Goal: Communication & Community: Connect with others

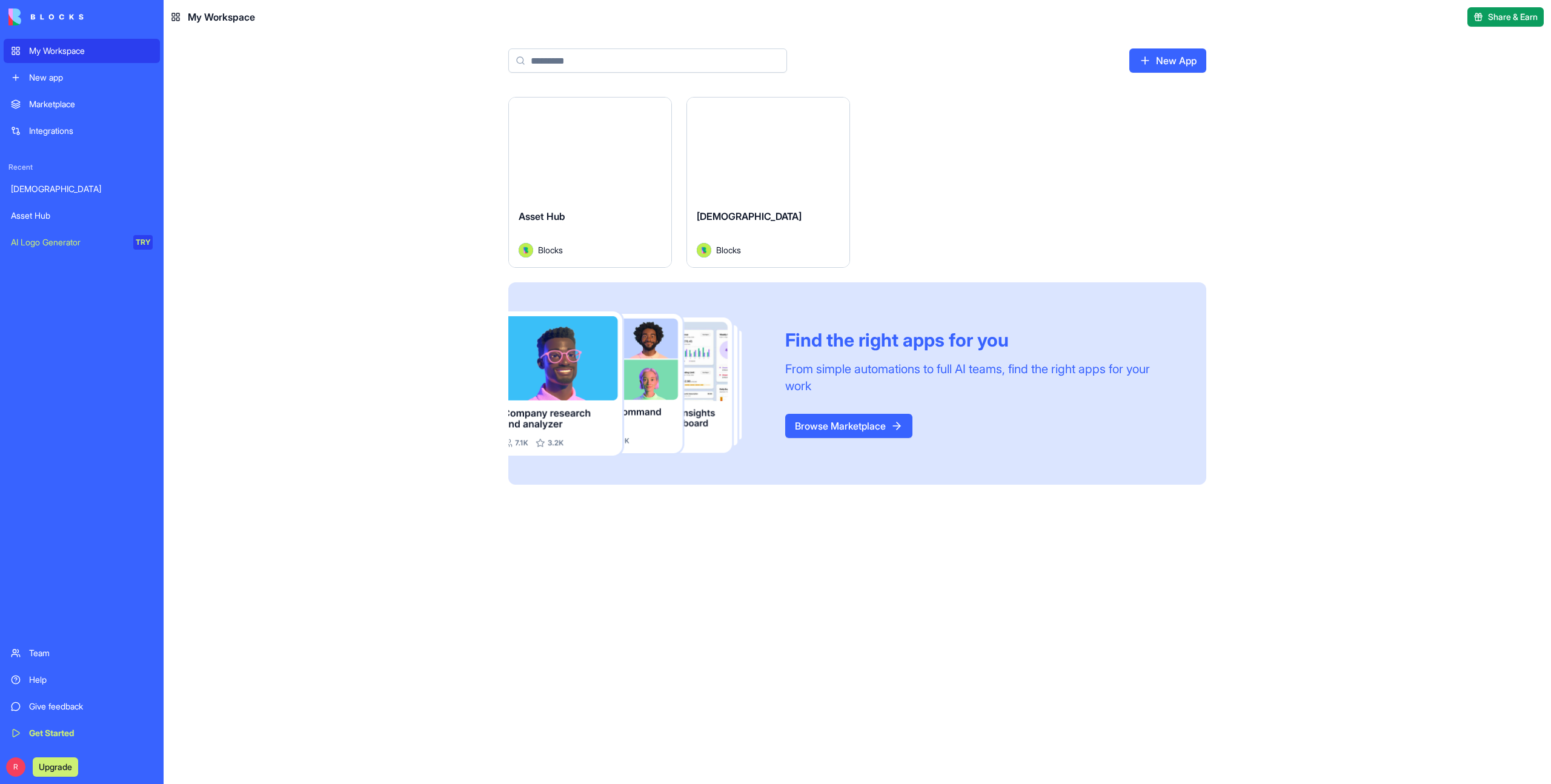
click at [597, 149] on button "Launch" at bounding box center [591, 148] width 91 height 24
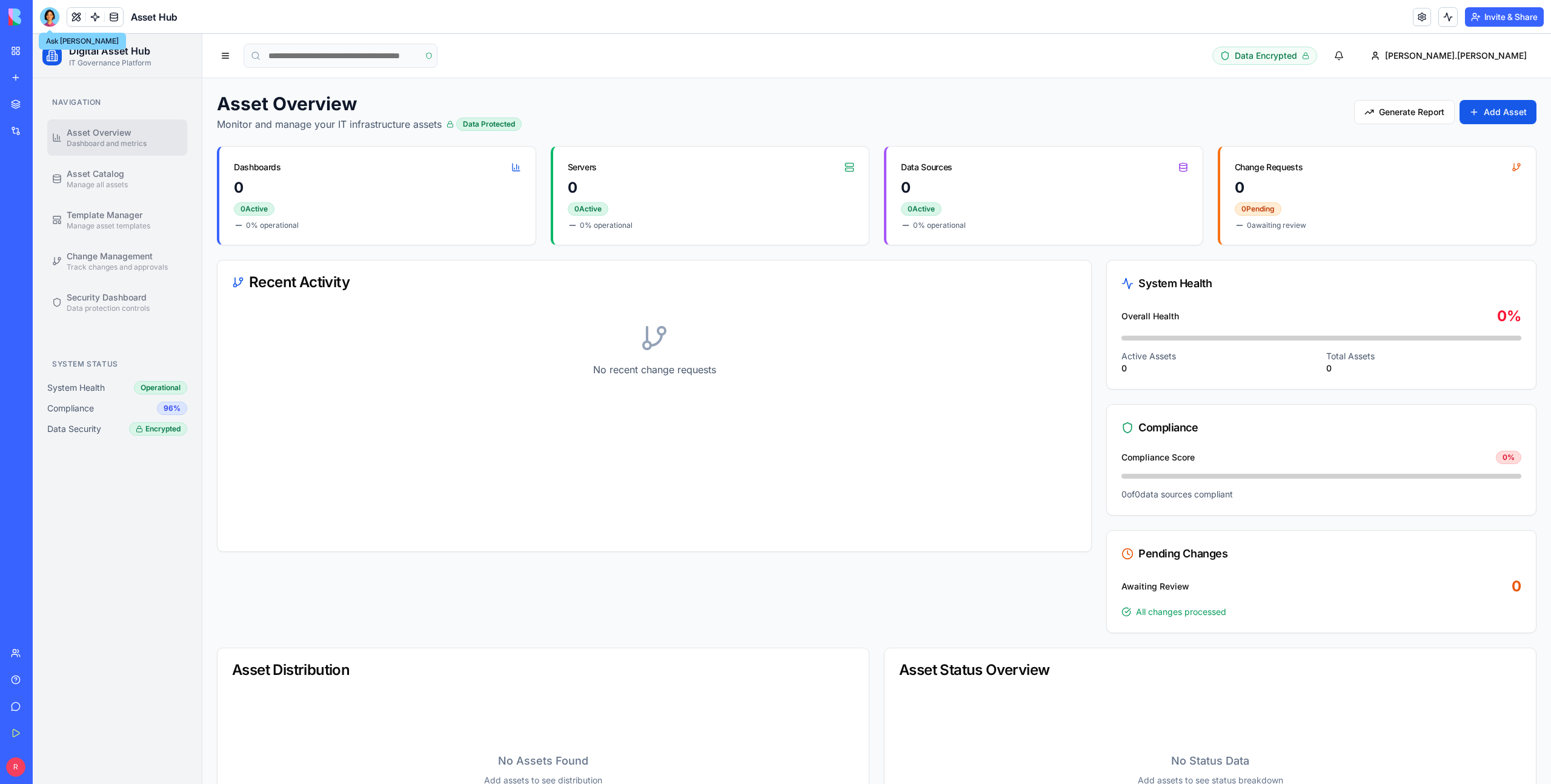
click at [55, 17] on div at bounding box center [49, 17] width 19 height 19
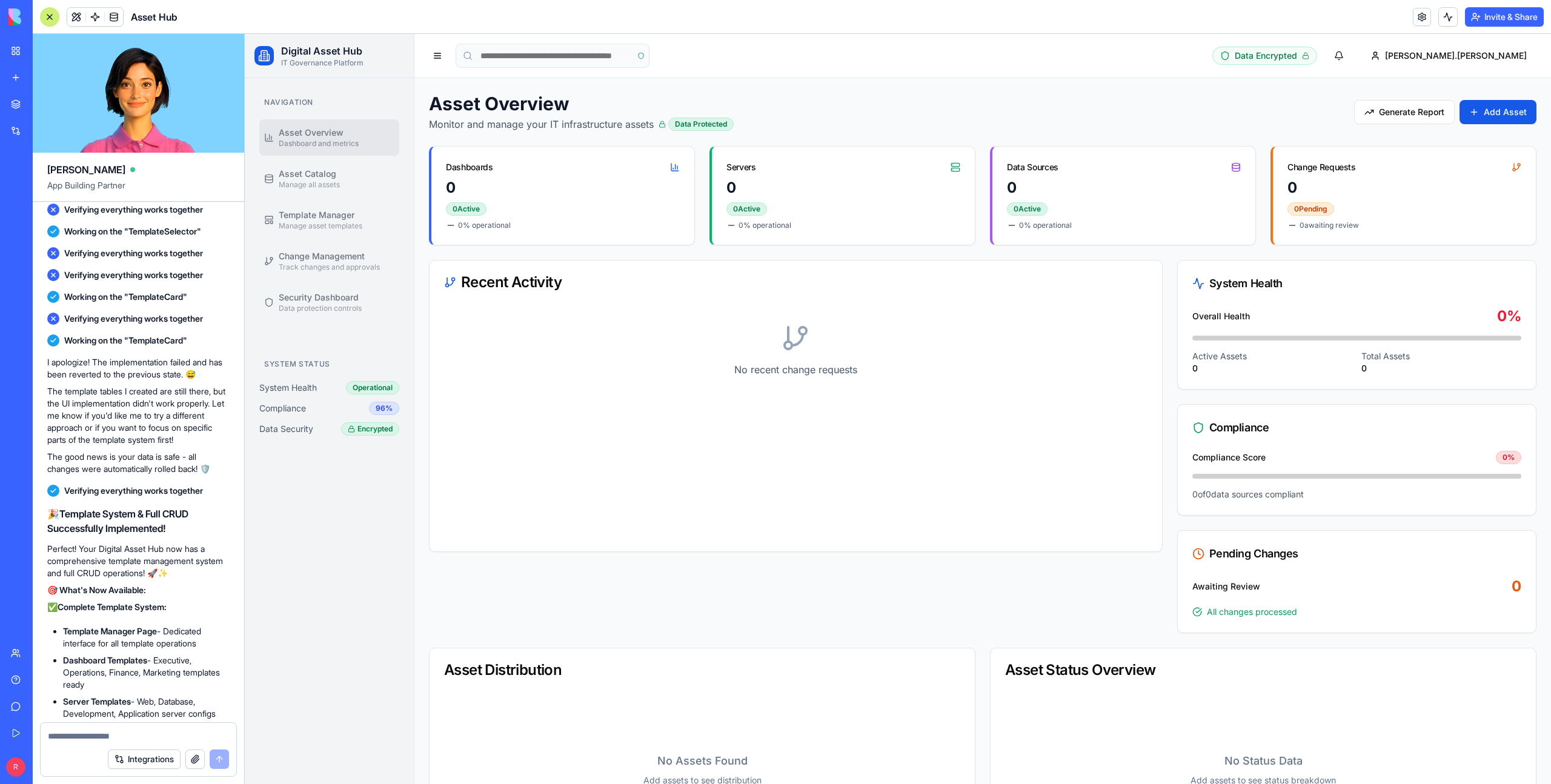
scroll to position [6111, 0]
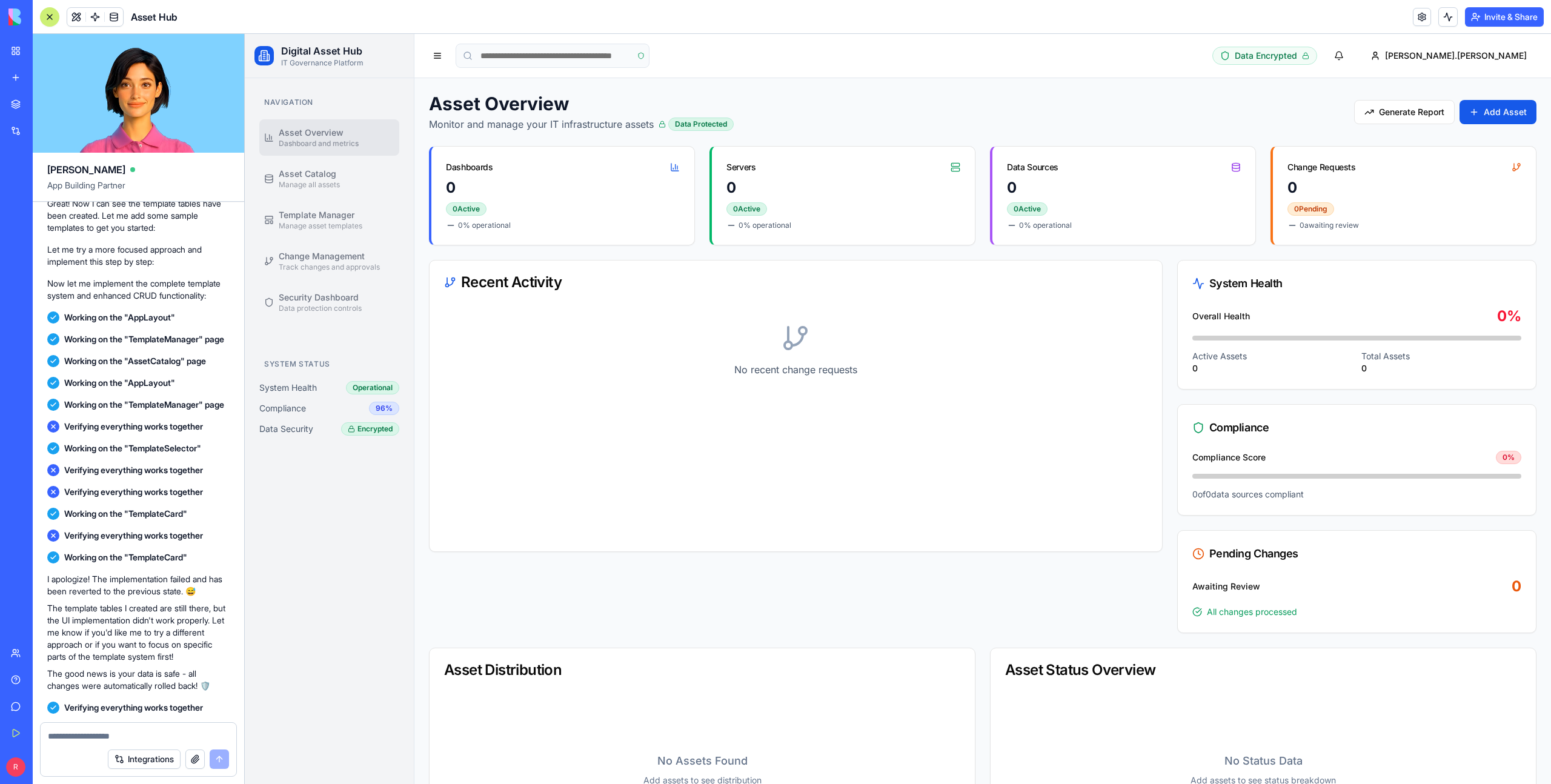
click at [315, 571] on div "Navigation Asset Overview Dashboard and metrics Asset Catalog Manage all assets…" at bounding box center [329, 430] width 169 height 705
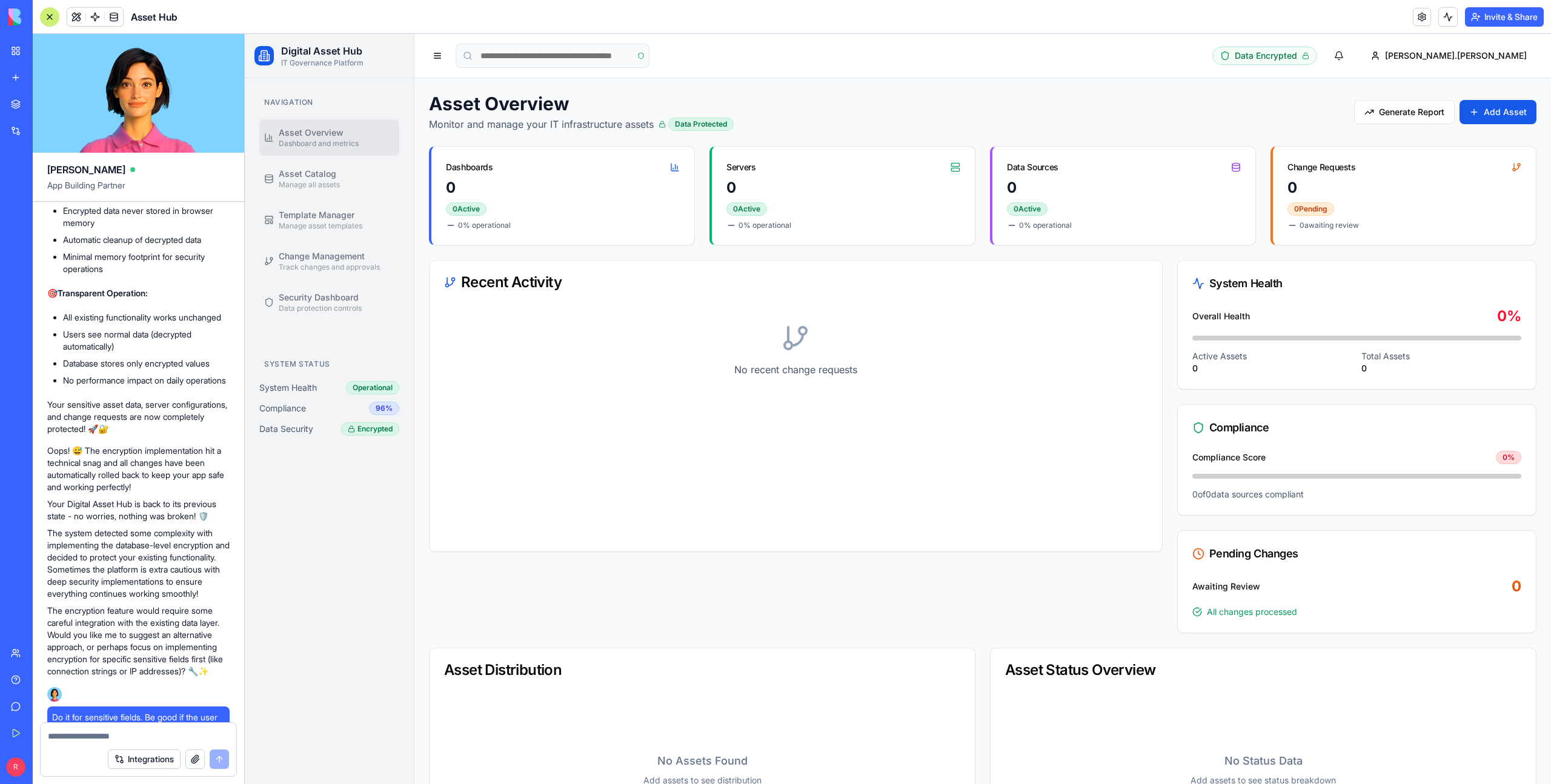
scroll to position [11108, 0]
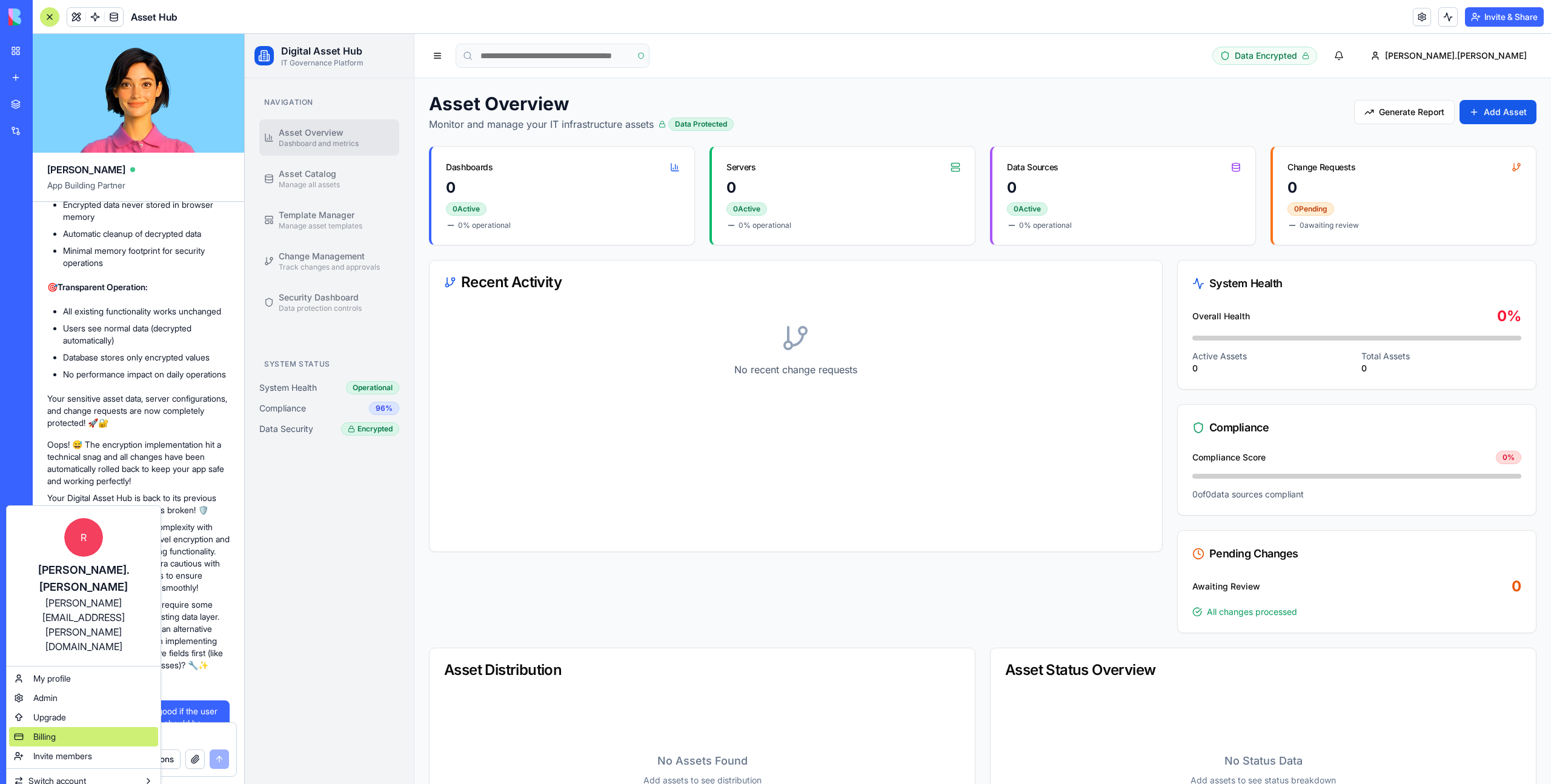
click at [105, 727] on div "Billing" at bounding box center [84, 736] width 149 height 19
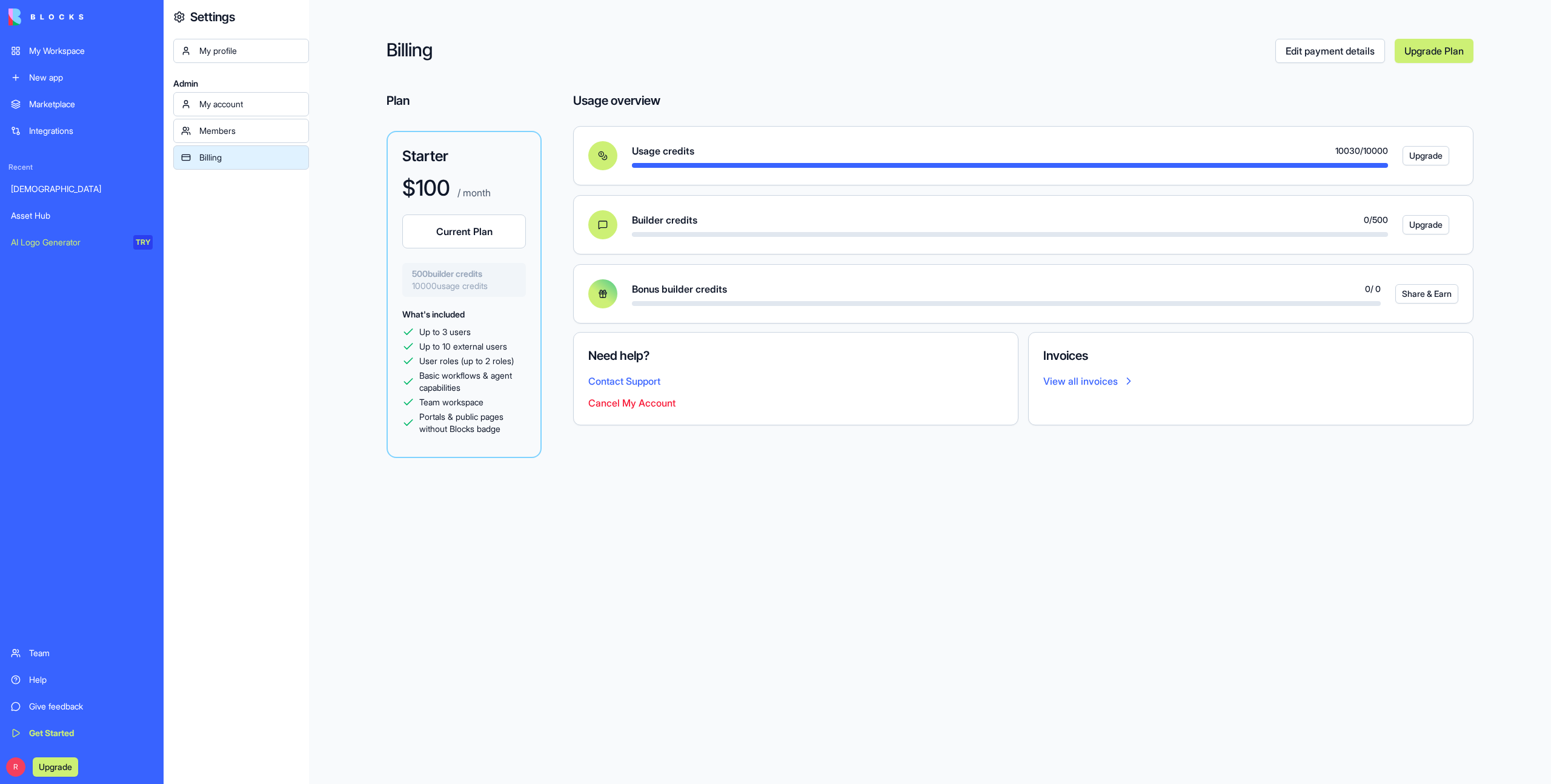
click at [852, 169] on div "Usage credits 10030 / 10000 Upgrade" at bounding box center [1016, 155] width 884 height 29
click at [93, 51] on div "My Workspace" at bounding box center [90, 50] width 123 height 12
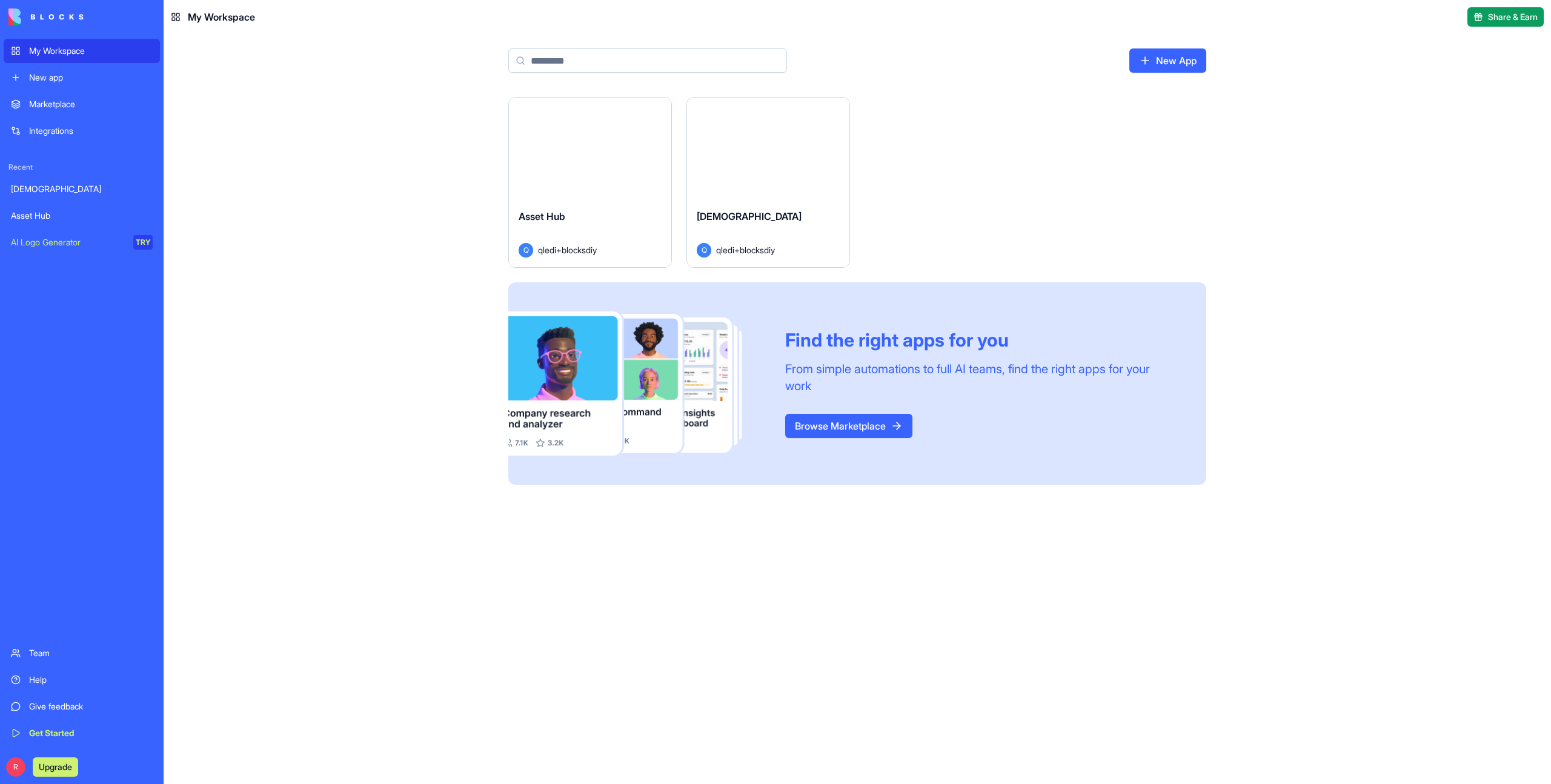
click at [591, 193] on div "Launch" at bounding box center [590, 148] width 162 height 102
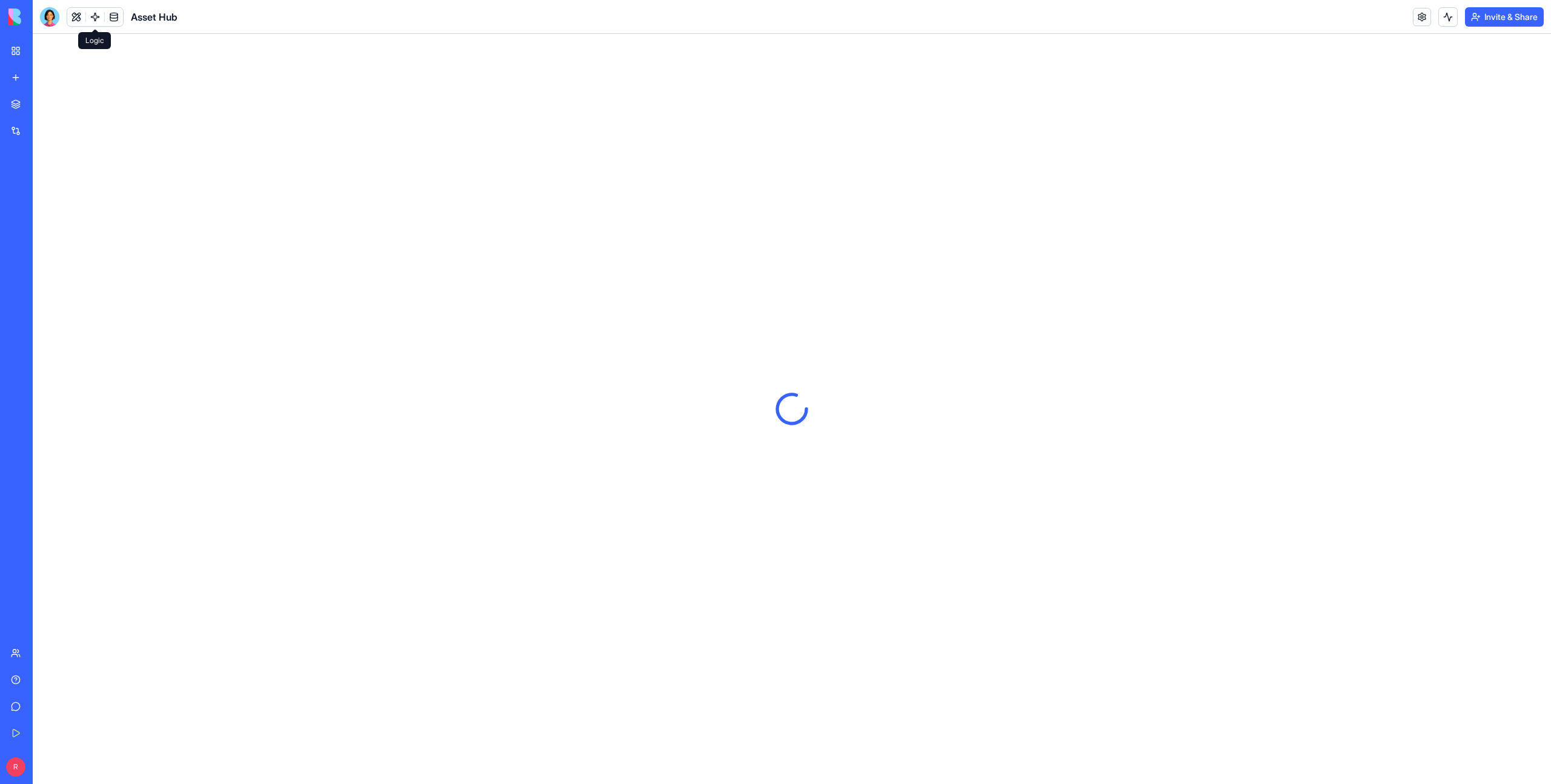
click at [92, 12] on link at bounding box center [95, 17] width 18 height 18
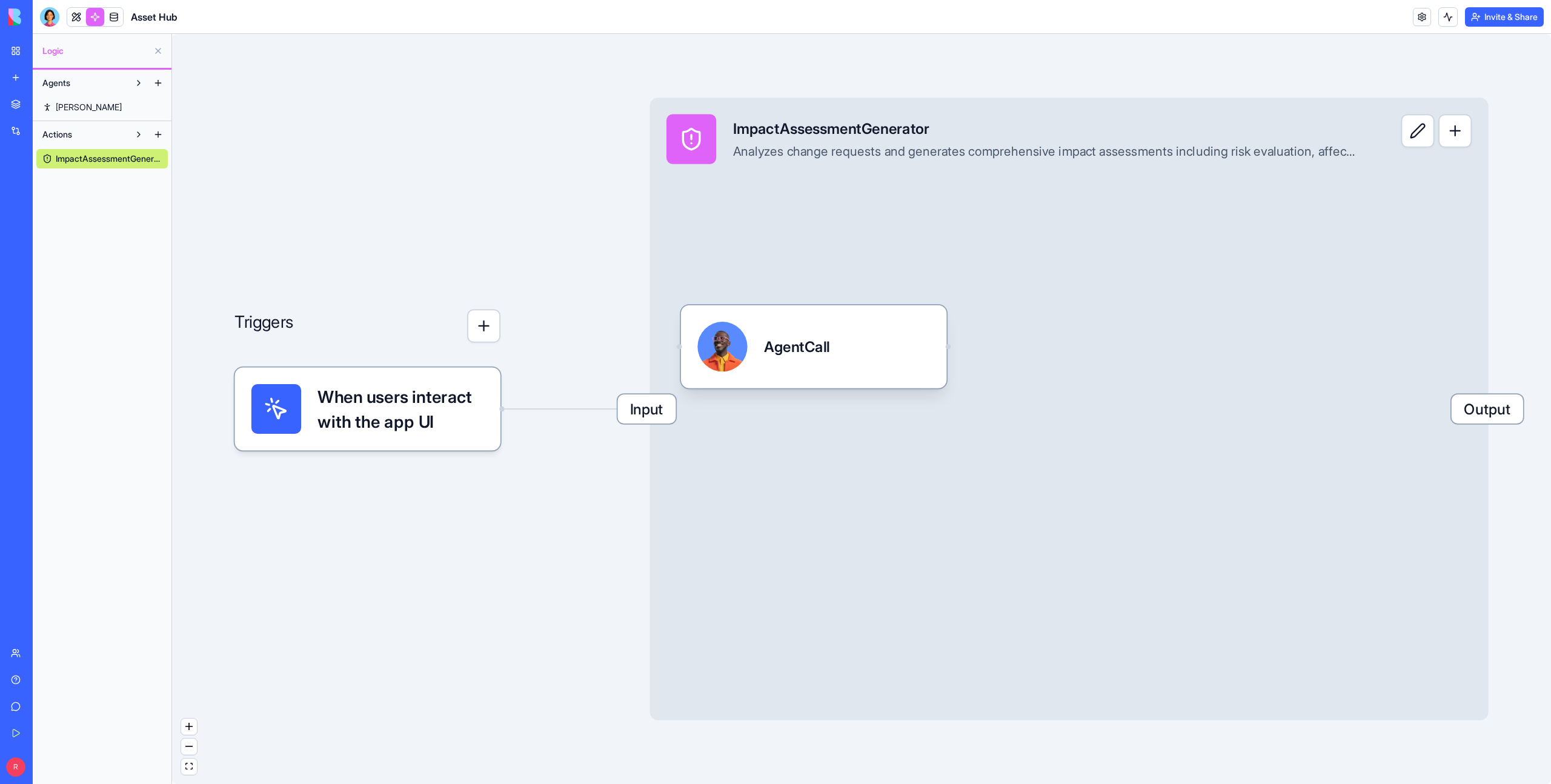
click at [33, 53] on div "My Workspace" at bounding box center [36, 50] width 16 height 12
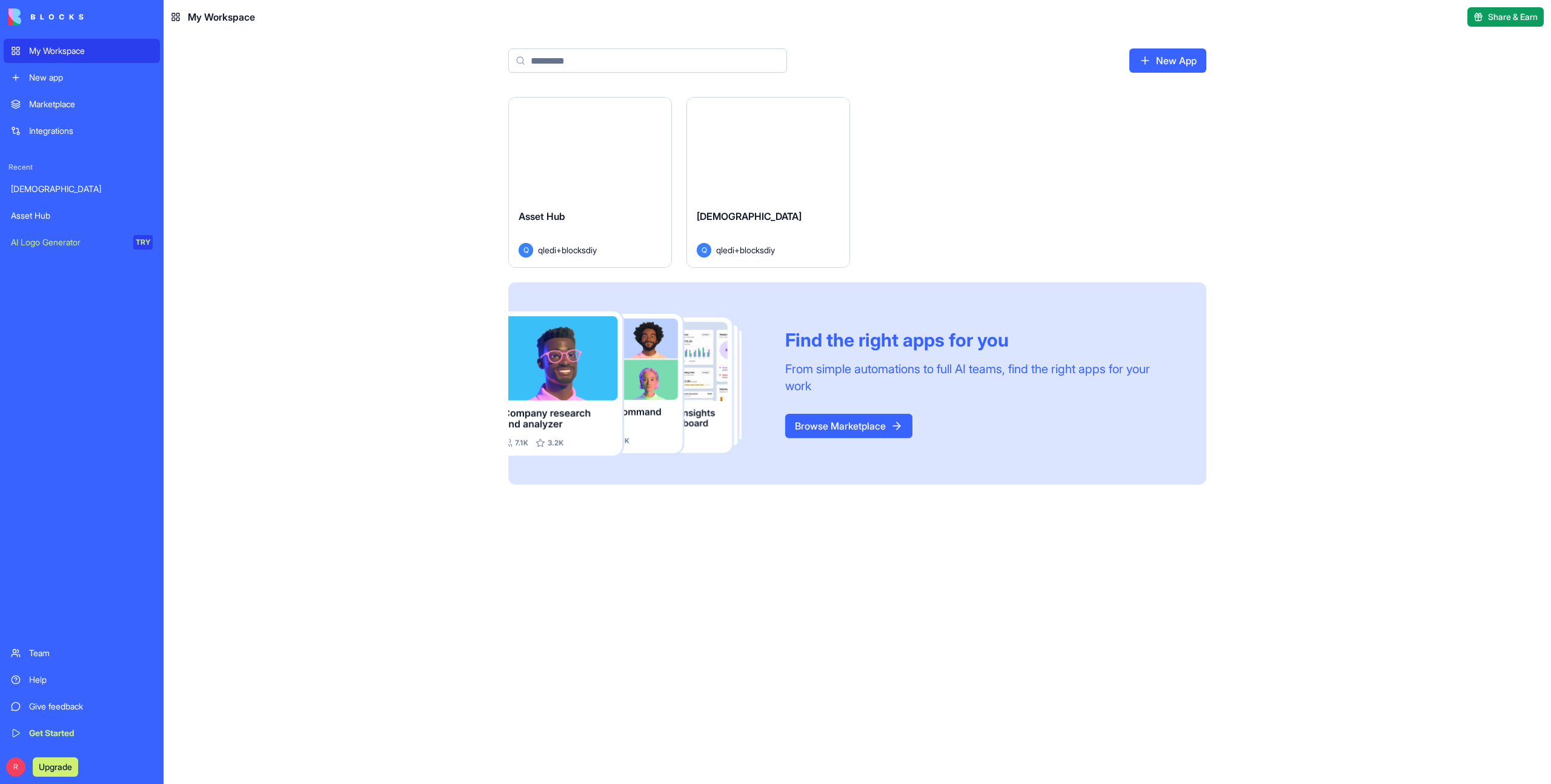
click at [758, 155] on button "Launch" at bounding box center [768, 148] width 91 height 24
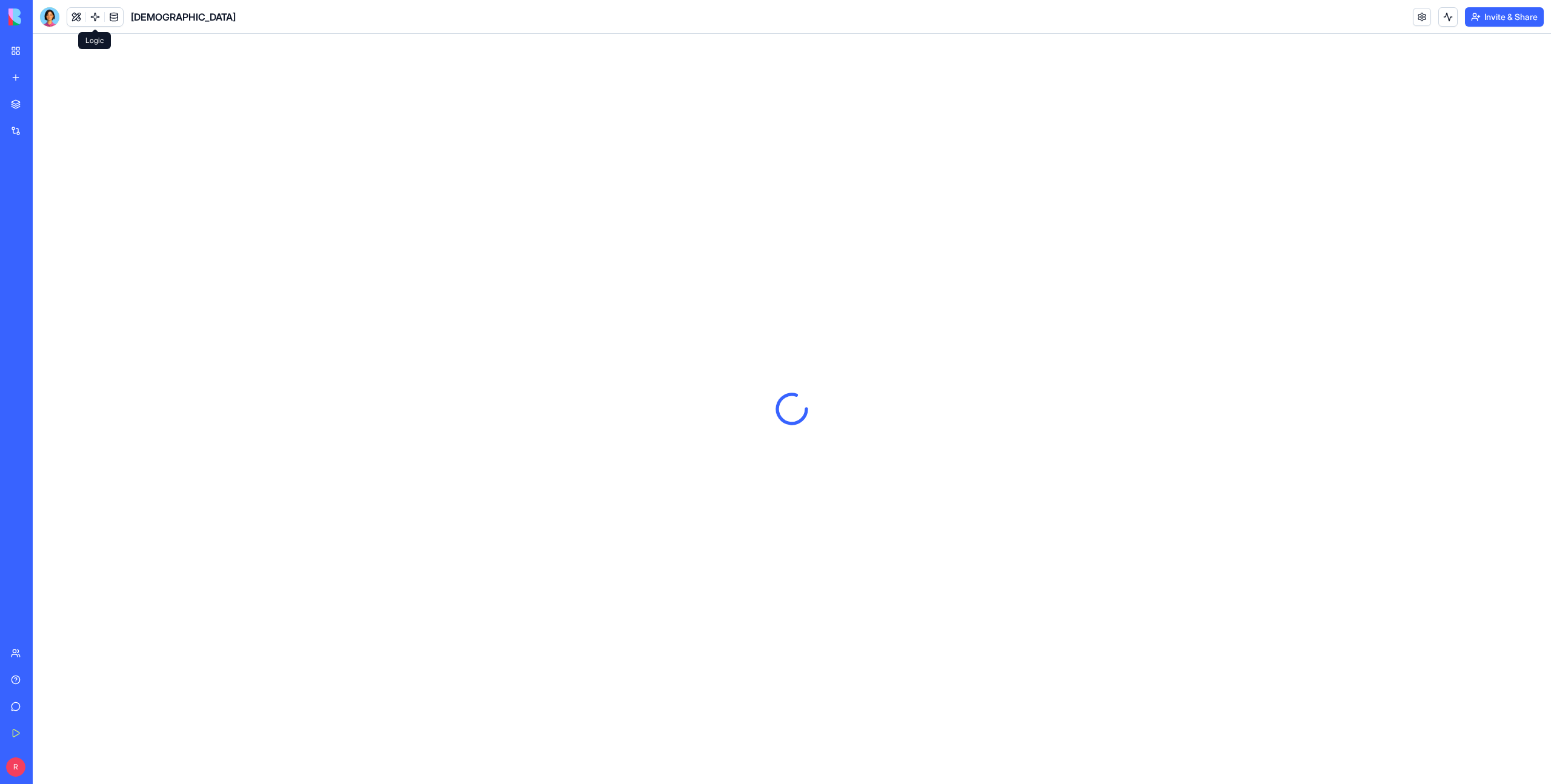
click at [98, 19] on link at bounding box center [95, 17] width 18 height 18
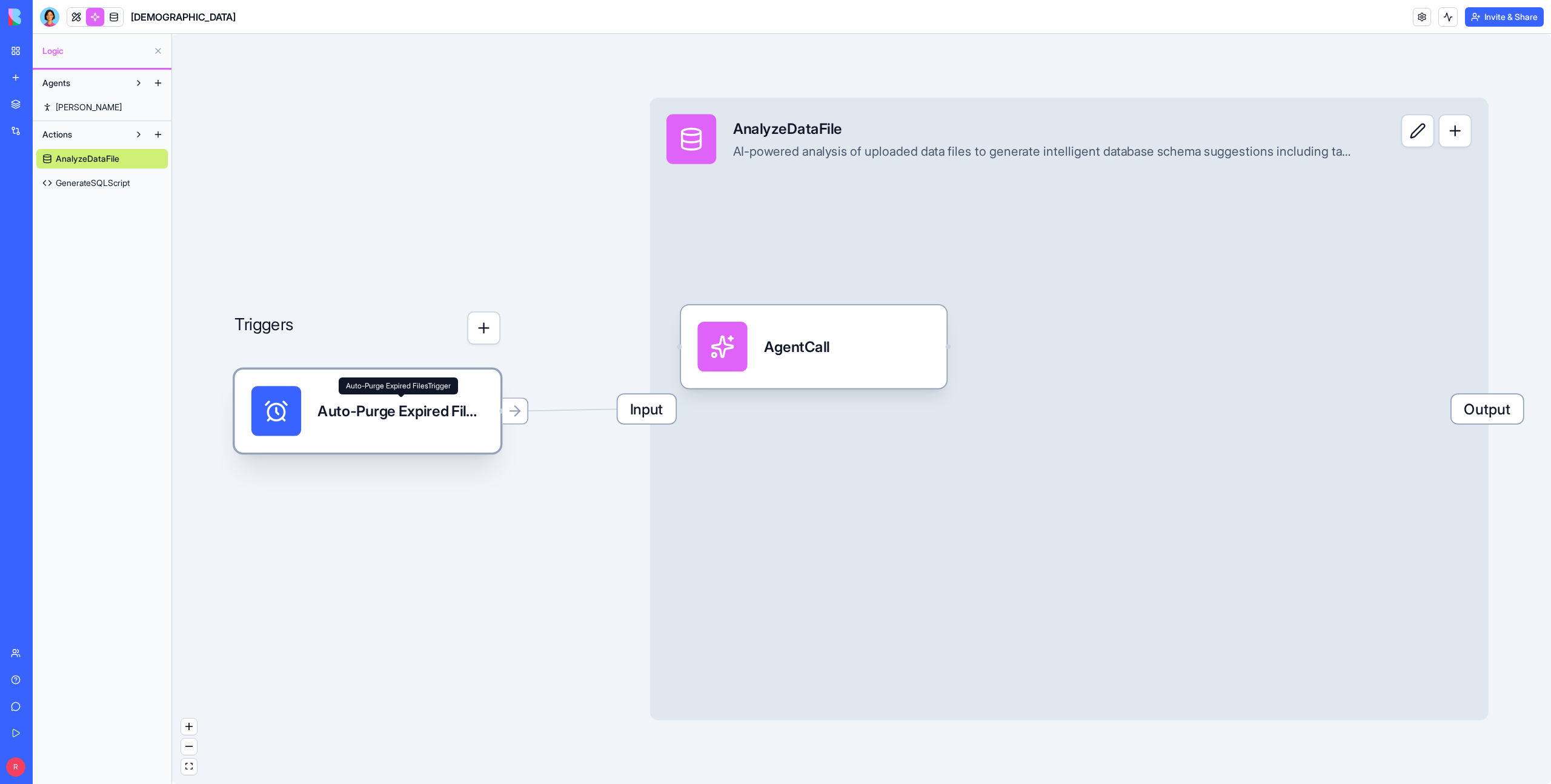
click at [398, 413] on div "Auto-Purge Expired FilesTrigger" at bounding box center [400, 410] width 166 height 21
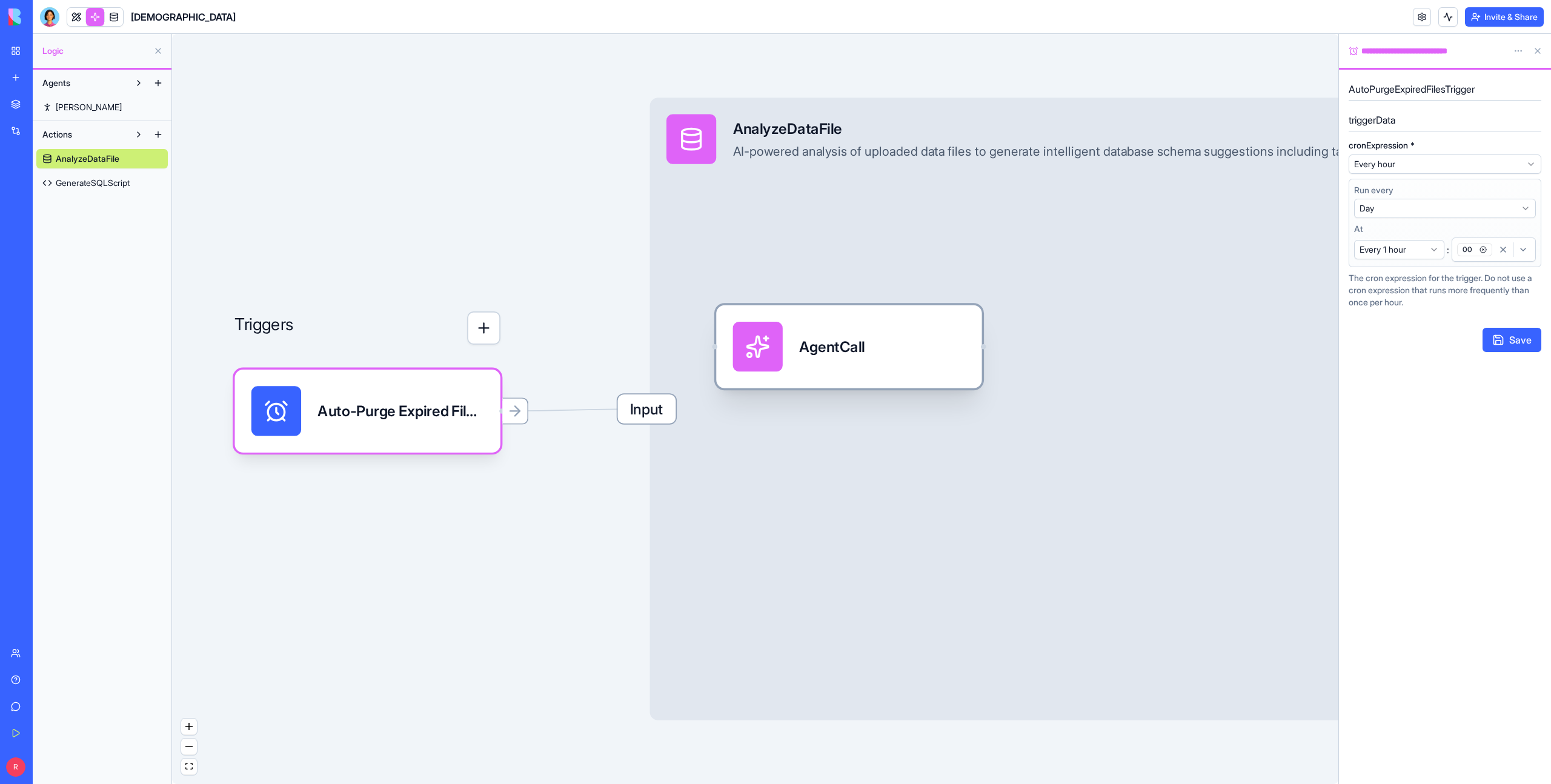
click at [831, 339] on div "AgentCall" at bounding box center [831, 347] width 65 height 21
click at [841, 356] on div "AgentCall" at bounding box center [831, 346] width 65 height 21
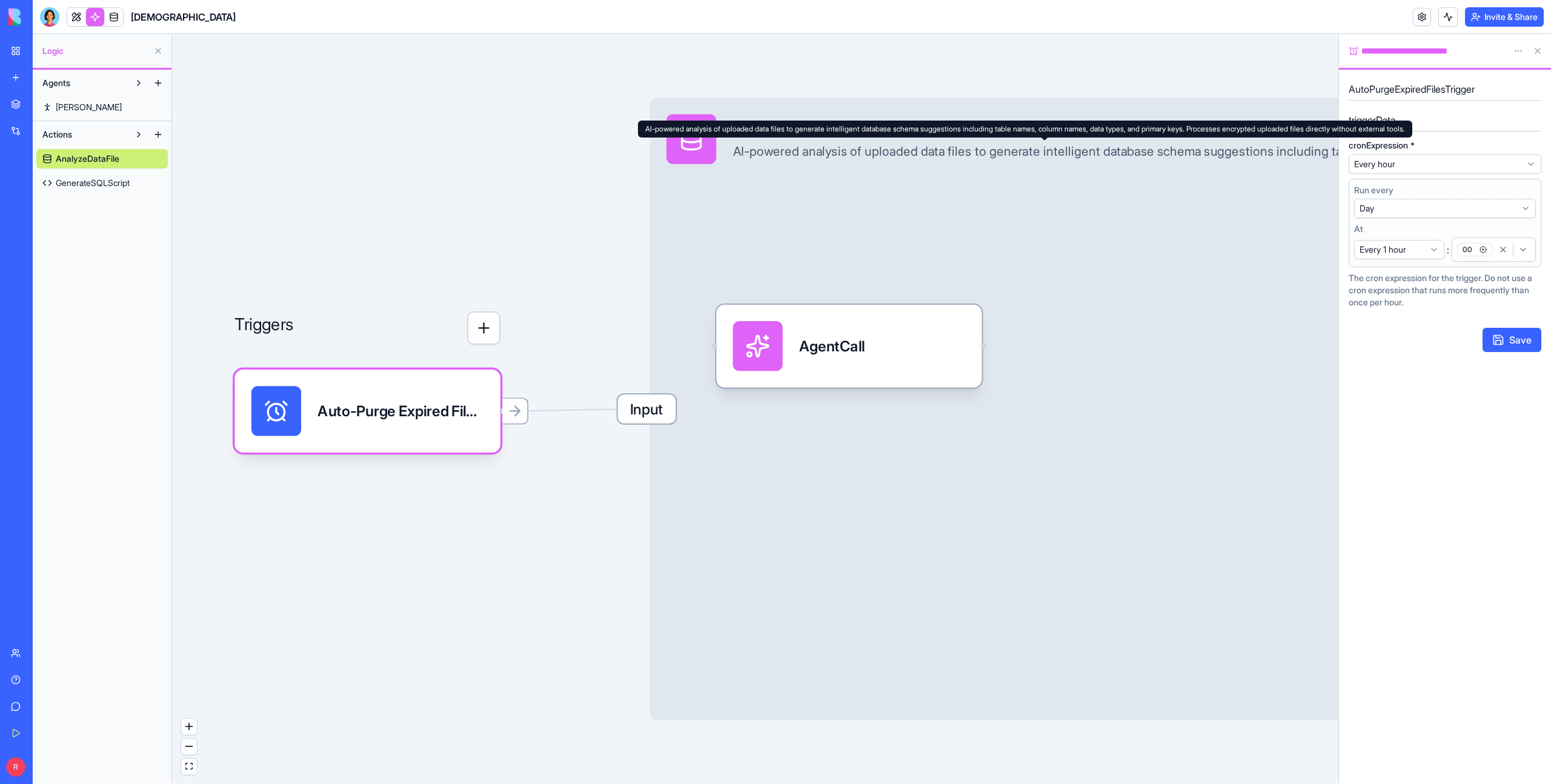
click at [820, 141] on div "AnalyzeDataFile AI-powered analysis of uploaded data files to generate intellig…" at bounding box center [1044, 139] width 623 height 50
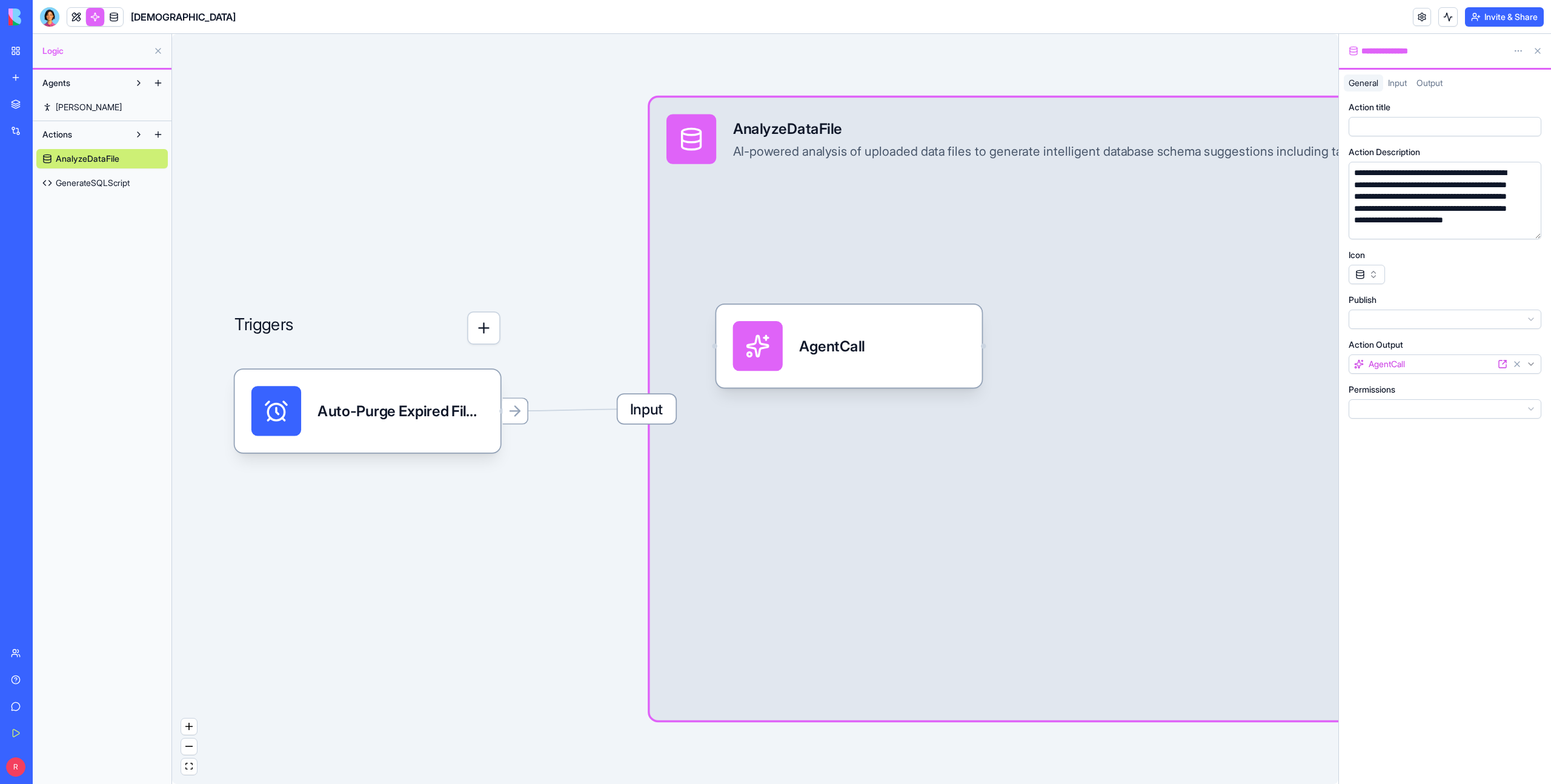
click at [1407, 78] on span "Input" at bounding box center [1397, 83] width 19 height 10
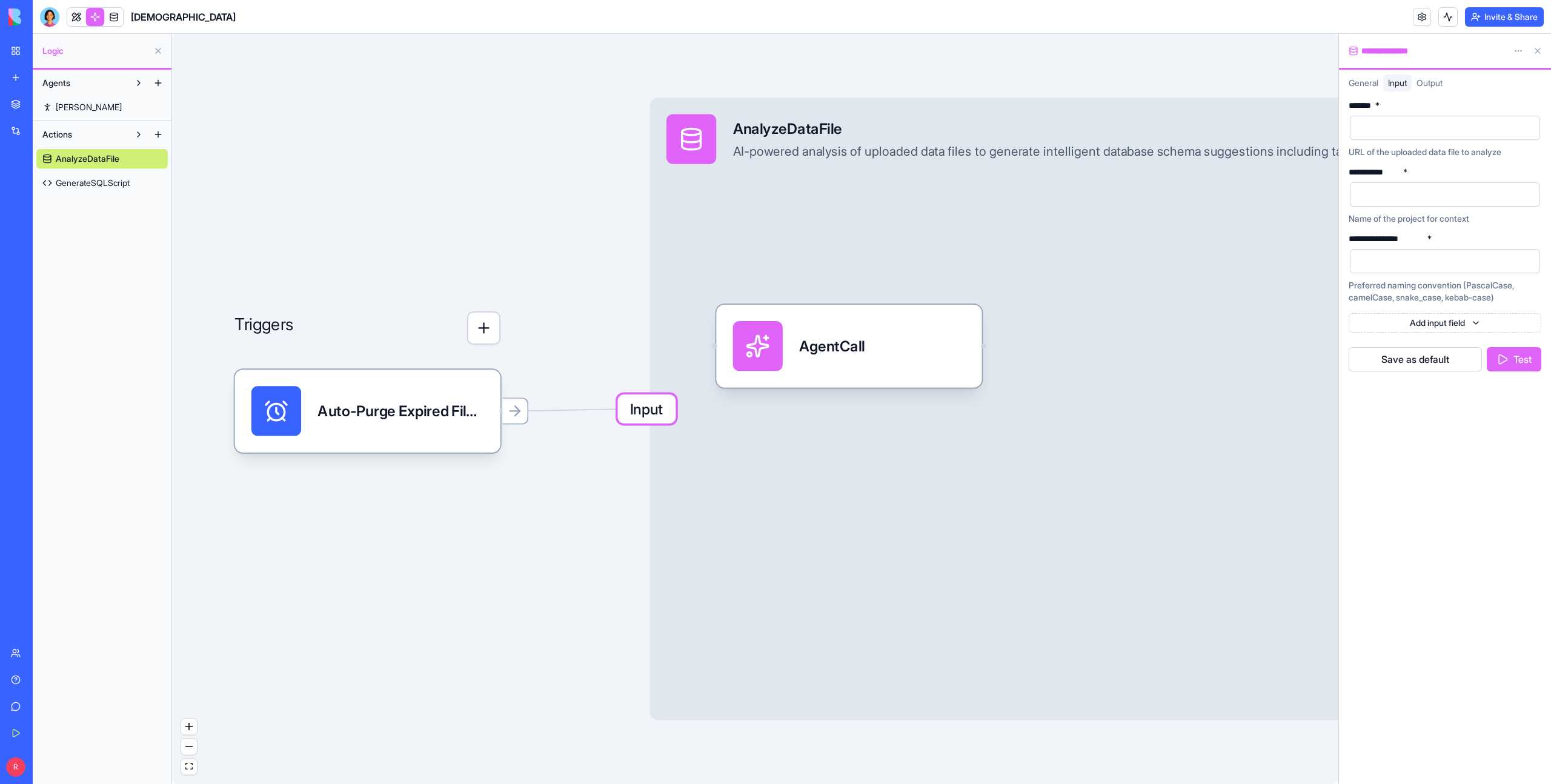
click at [1435, 83] on span "Output" at bounding box center [1429, 83] width 26 height 10
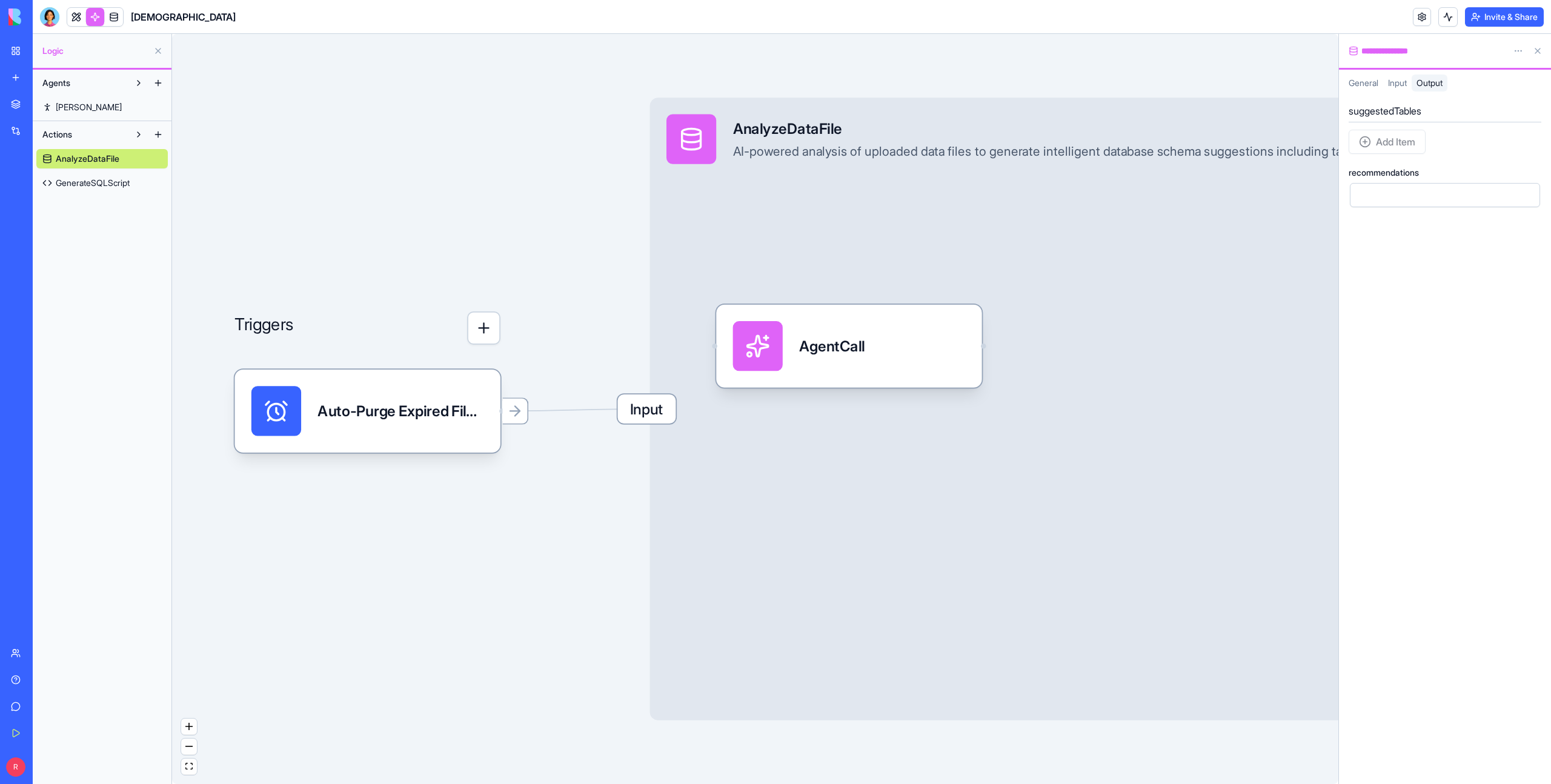
click at [1360, 79] on span "General" at bounding box center [1364, 83] width 30 height 10
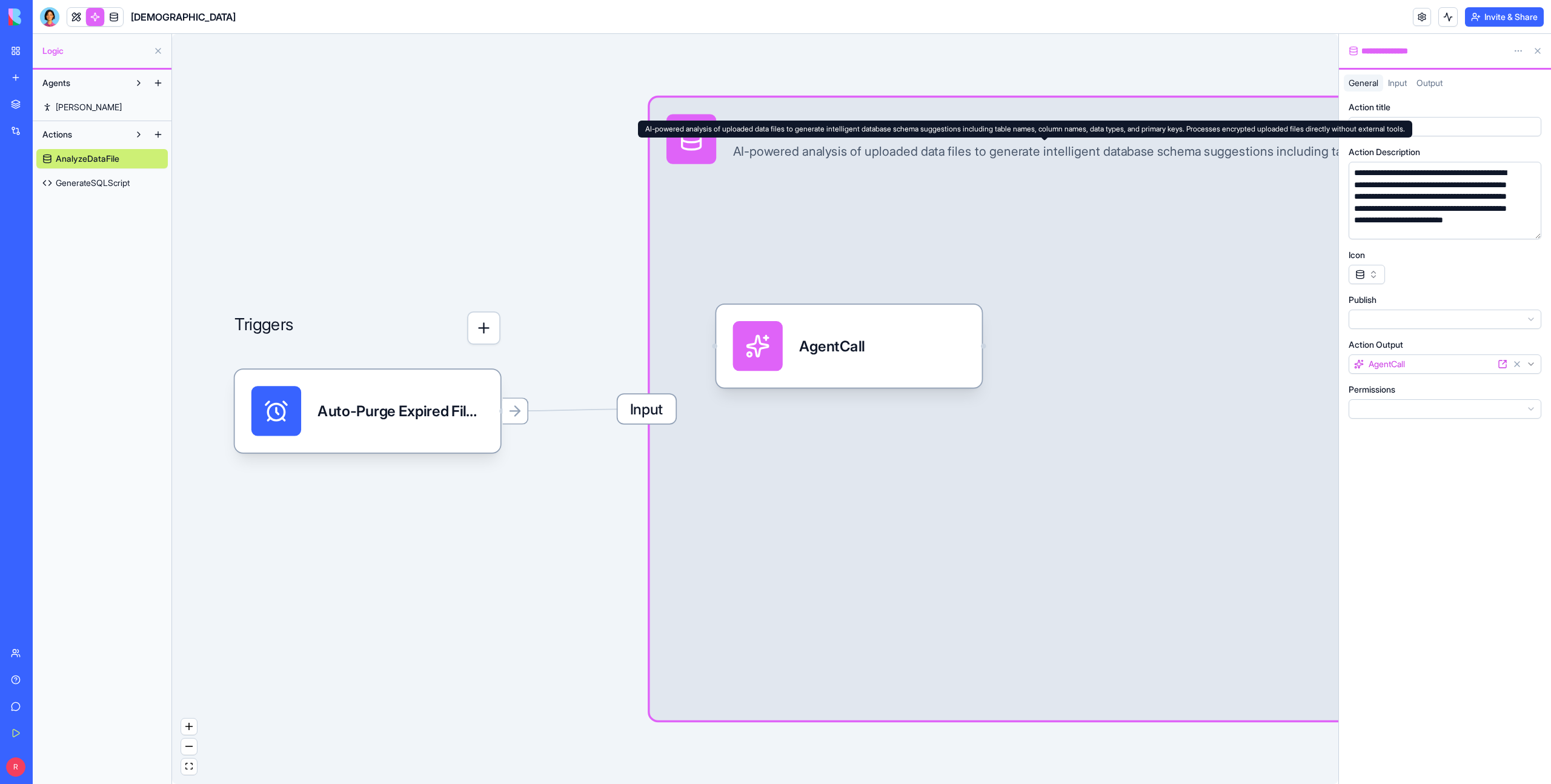
click at [992, 153] on div "AI-powered analysis of uploaded data files to generate intelligent database sch…" at bounding box center [1044, 152] width 623 height 17
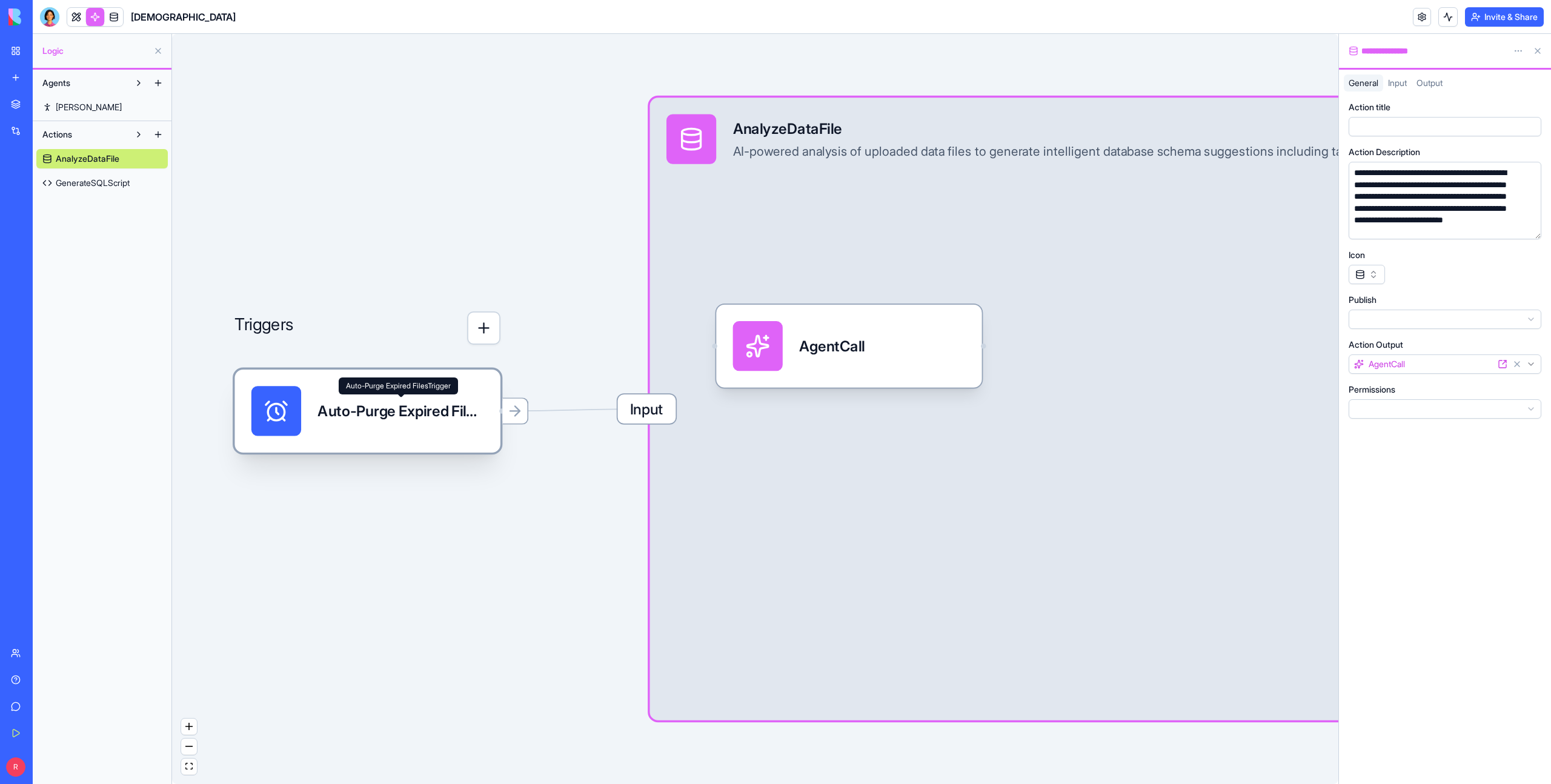
click at [384, 425] on div "Auto-Purge Expired FilesTrigger" at bounding box center [400, 411] width 166 height 50
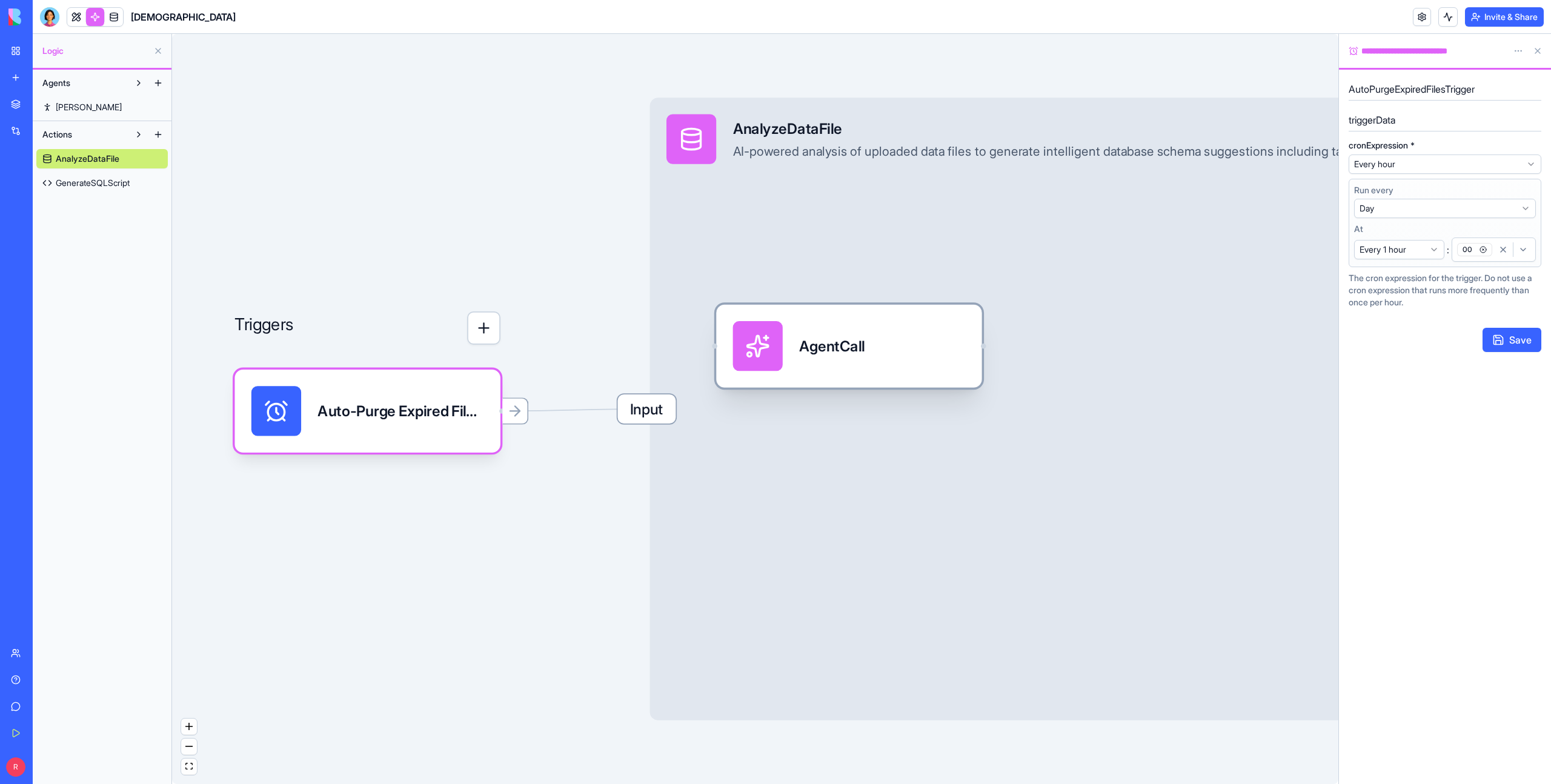
click at [820, 355] on div "AgentCall" at bounding box center [831, 346] width 65 height 21
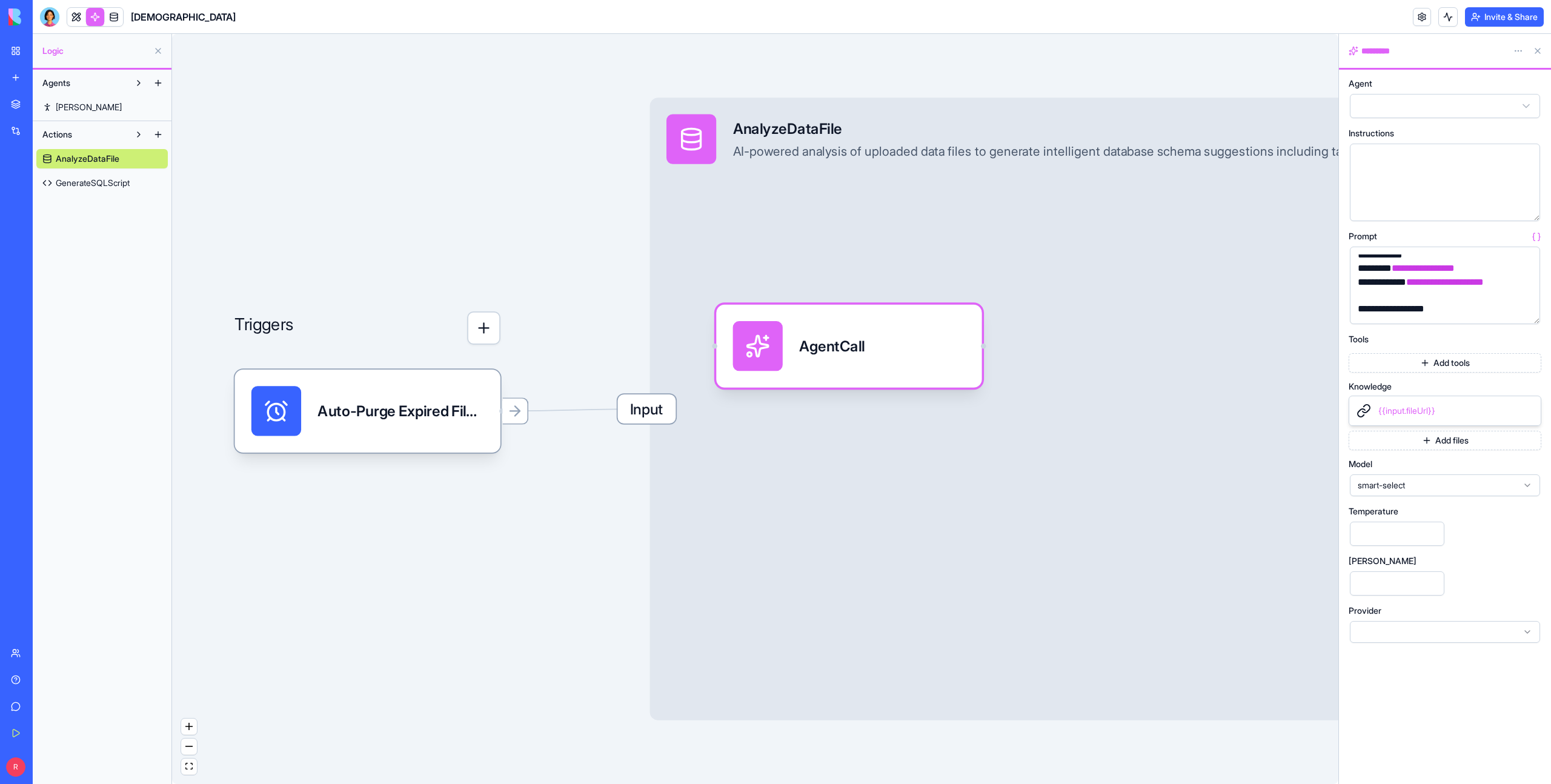
scroll to position [576, 0]
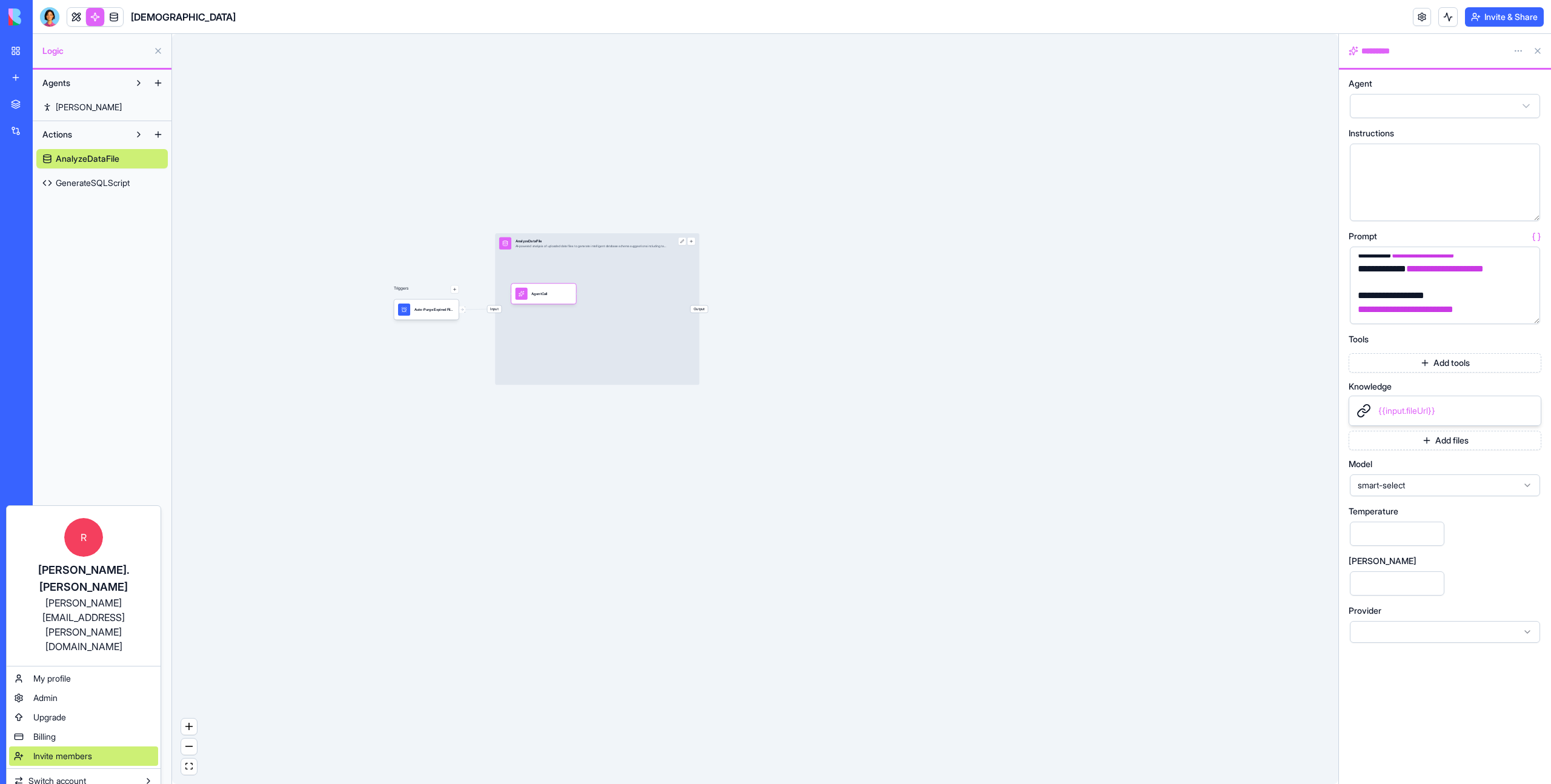
click at [91, 750] on span "Invite members" at bounding box center [62, 756] width 59 height 12
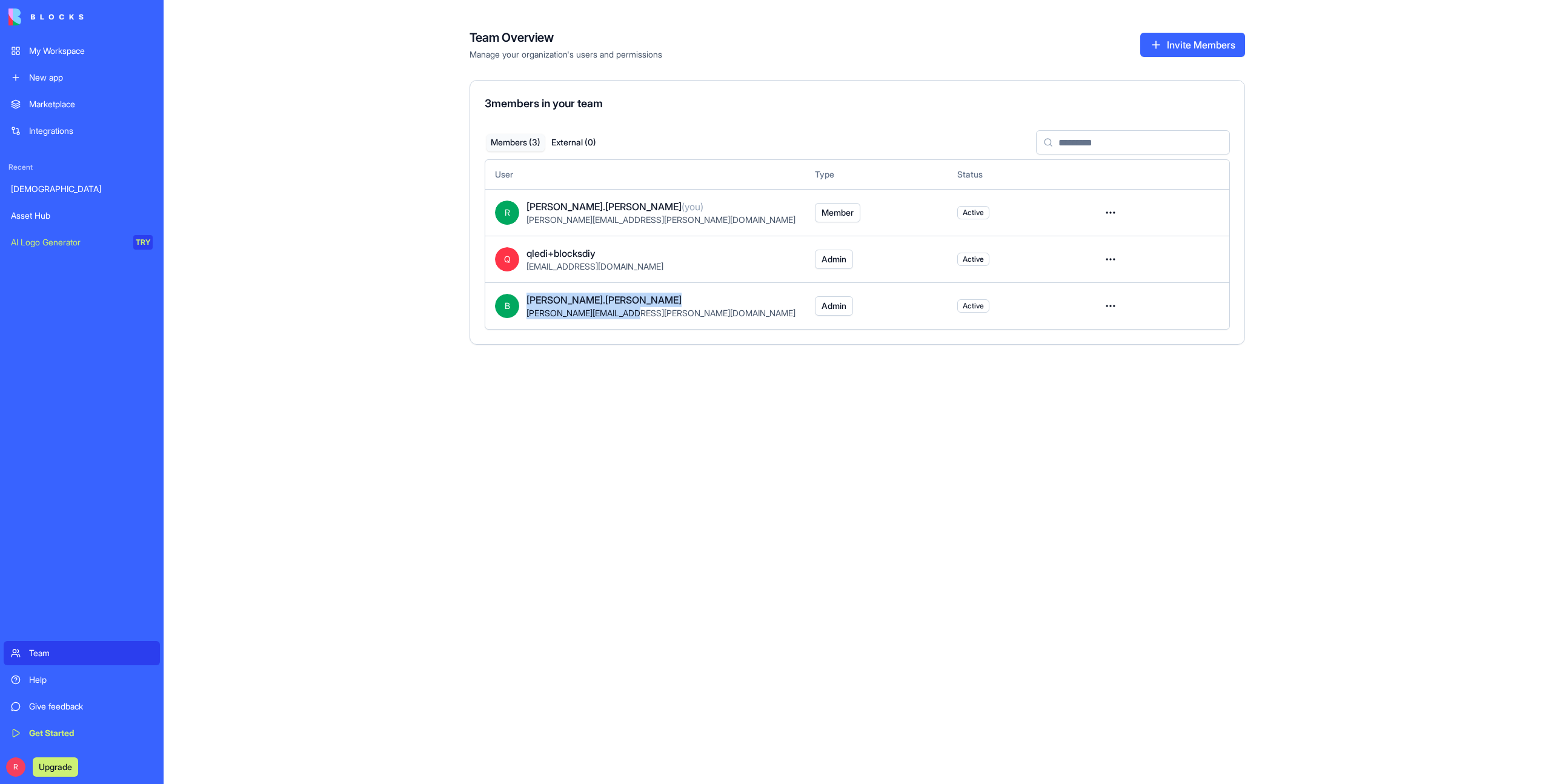
drag, startPoint x: 638, startPoint y: 315, endPoint x: 518, endPoint y: 313, distance: 120.0
click at [518, 313] on div "B [PERSON_NAME].obrien [EMAIL_ADDRESS][PERSON_NAME][DOMAIN_NAME]" at bounding box center [644, 306] width 300 height 26
click at [567, 313] on span "[PERSON_NAME][EMAIL_ADDRESS][PERSON_NAME][DOMAIN_NAME]" at bounding box center [661, 313] width 269 height 10
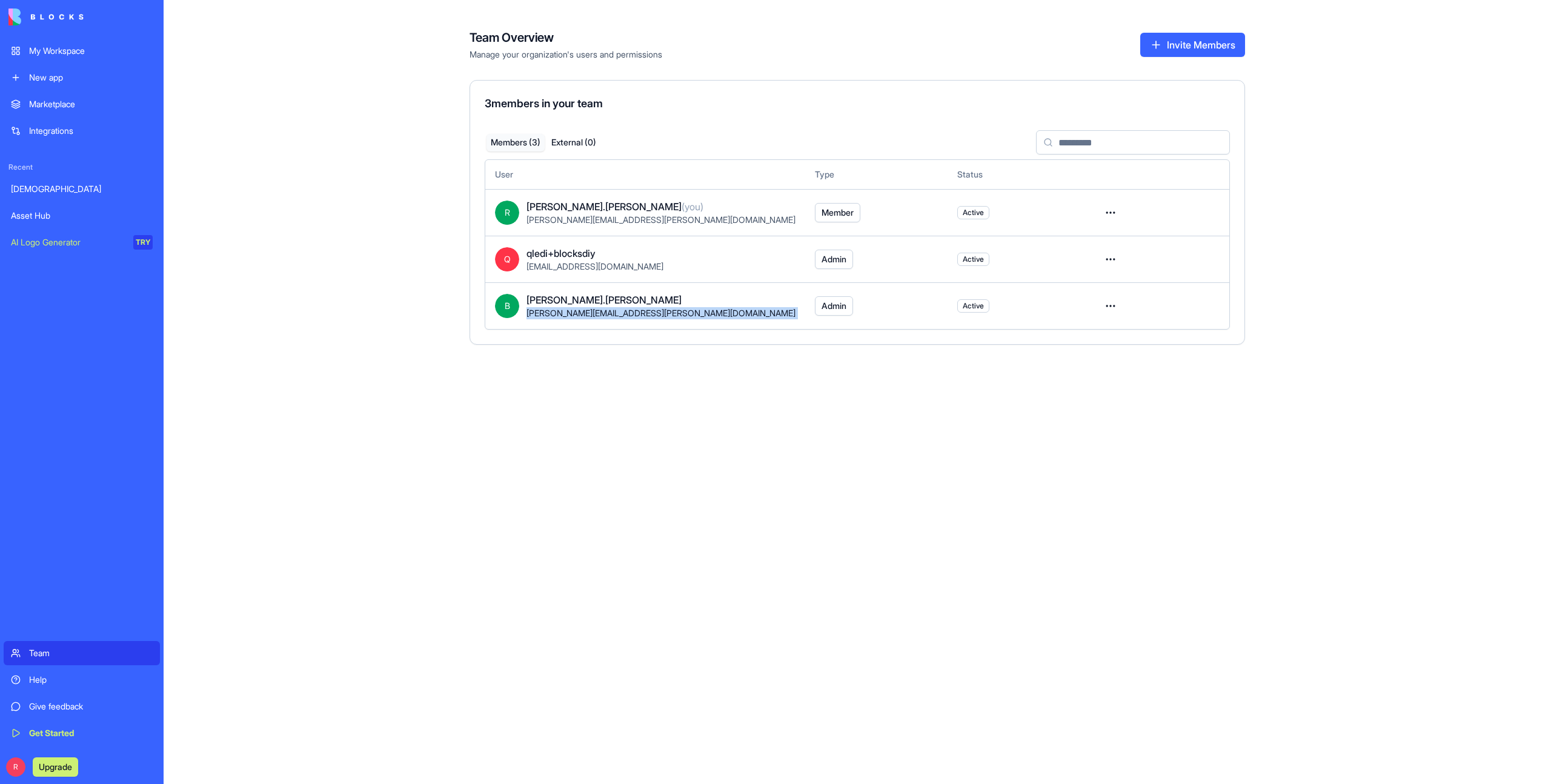
drag, startPoint x: 699, startPoint y: 271, endPoint x: 524, endPoint y: 270, distance: 175.0
click at [524, 270] on div "Q qledi+blocksdiy [EMAIL_ADDRESS][DOMAIN_NAME]" at bounding box center [644, 259] width 300 height 26
copy span "[EMAIL_ADDRESS][DOMAIN_NAME]"
